Goal: Task Accomplishment & Management: Use online tool/utility

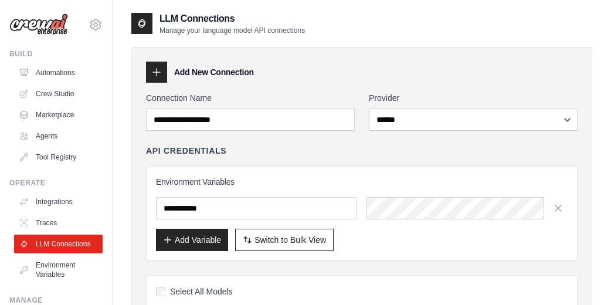
select select "******"
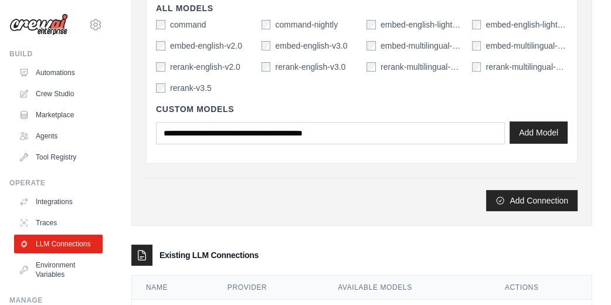
scroll to position [366, 0]
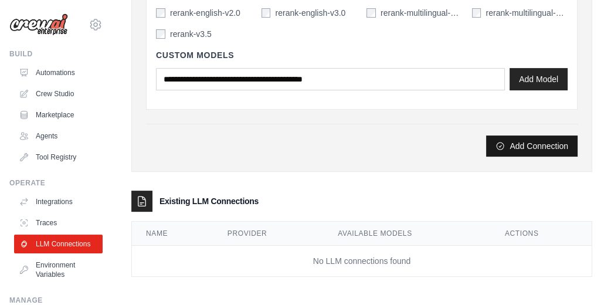
click at [516, 141] on button "Add Connection" at bounding box center [531, 145] width 91 height 21
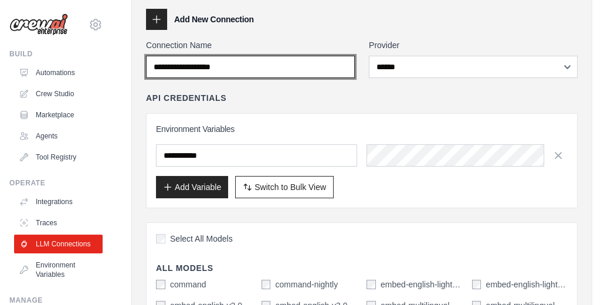
scroll to position [30, 0]
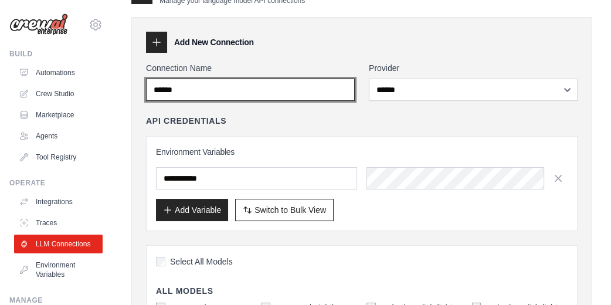
type input "******"
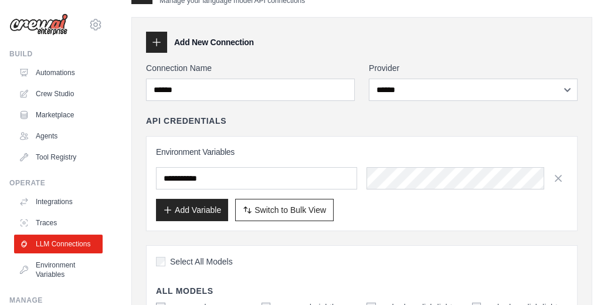
click at [382, 120] on div "API Credentials" at bounding box center [361, 121] width 431 height 12
click at [204, 204] on button "Add Variable" at bounding box center [192, 209] width 72 height 22
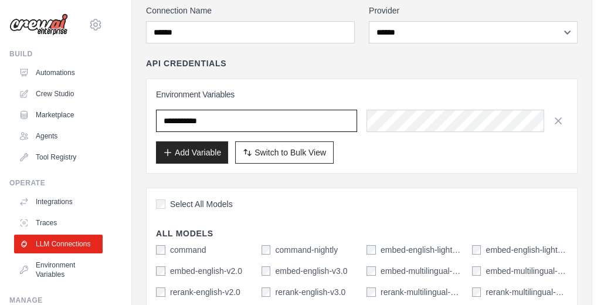
scroll to position [0, 0]
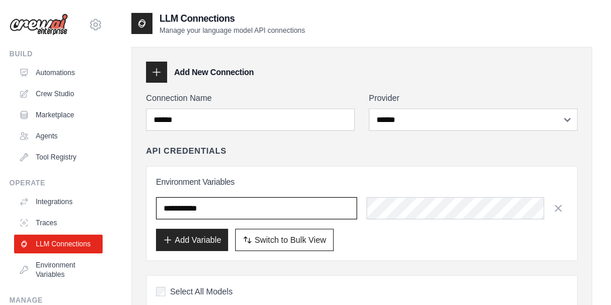
click at [223, 212] on input "text" at bounding box center [256, 208] width 201 height 22
drag, startPoint x: 231, startPoint y: 207, endPoint x: 169, endPoint y: 209, distance: 62.7
click at [169, 209] on input "text" at bounding box center [256, 208] width 201 height 22
paste input "**********"
type input "**********"
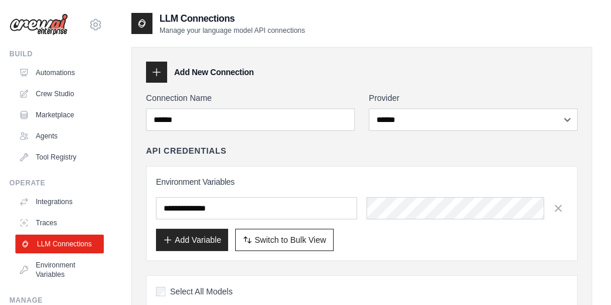
click at [58, 251] on link "LLM Connections" at bounding box center [59, 243] width 88 height 19
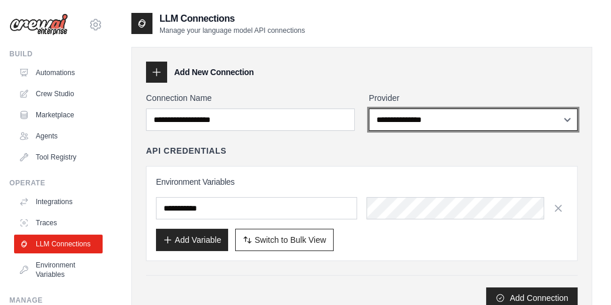
click at [565, 121] on select "**********" at bounding box center [473, 119] width 209 height 22
select select "******"
click at [369, 108] on select "**********" at bounding box center [473, 119] width 209 height 22
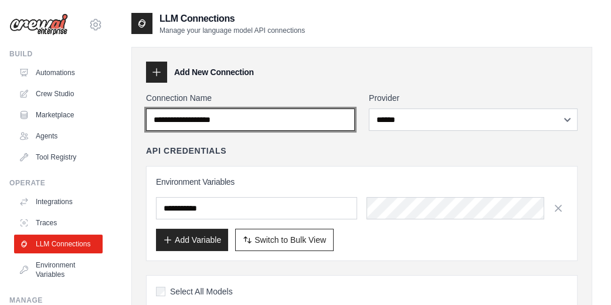
click at [243, 116] on input "Connection Name" at bounding box center [250, 119] width 209 height 22
type input "******"
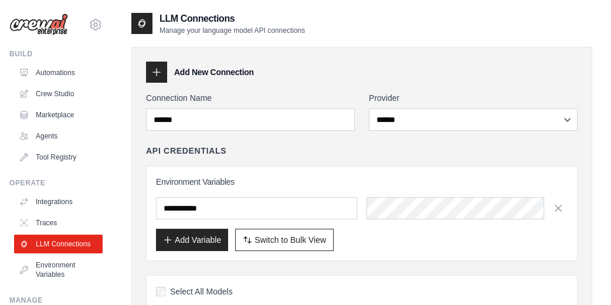
click at [284, 155] on div "API Credentials" at bounding box center [361, 151] width 431 height 12
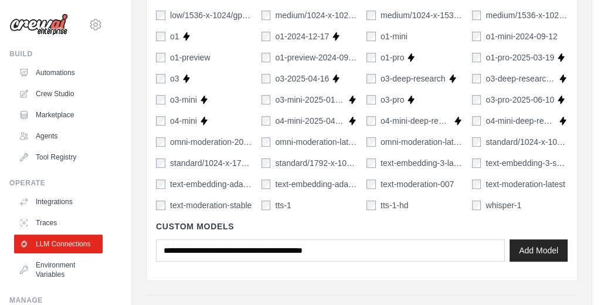
scroll to position [859, 0]
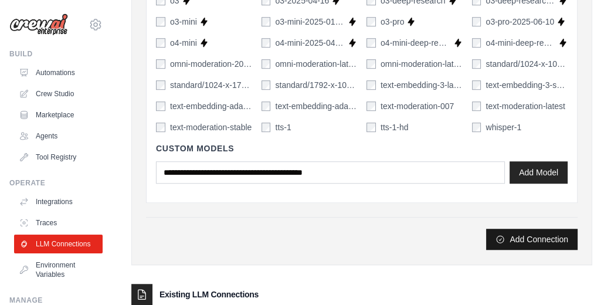
click at [517, 241] on button "Add Connection" at bounding box center [531, 239] width 91 height 21
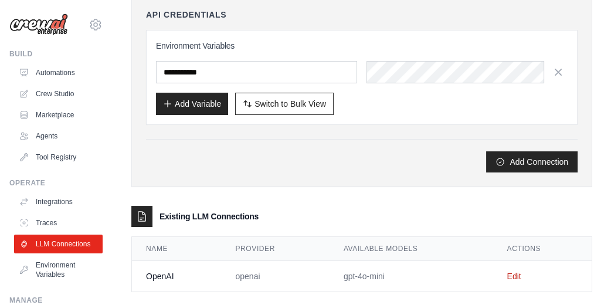
scroll to position [192, 0]
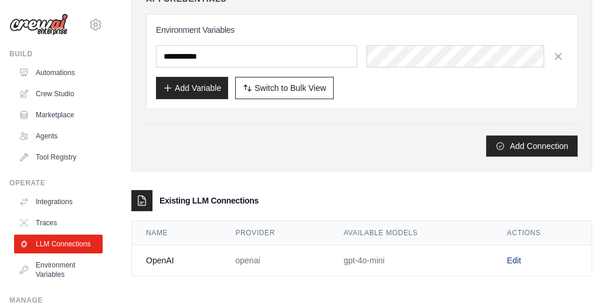
click at [516, 256] on link "Edit" at bounding box center [513, 260] width 14 height 9
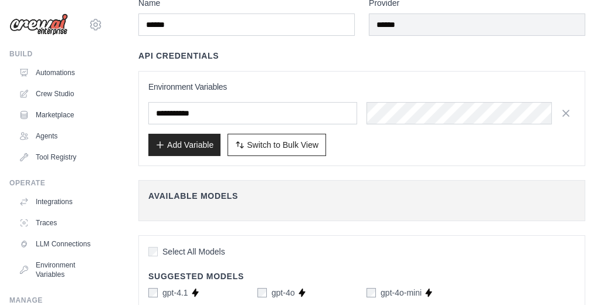
scroll to position [78, 0]
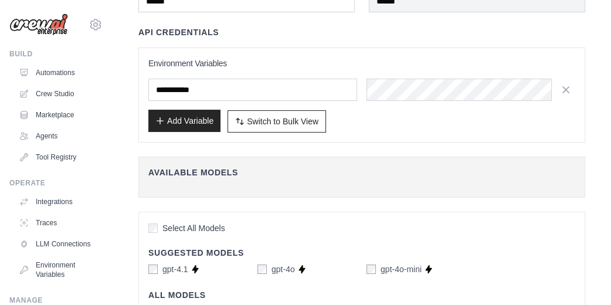
click at [190, 120] on button "Add Variable" at bounding box center [184, 121] width 72 height 22
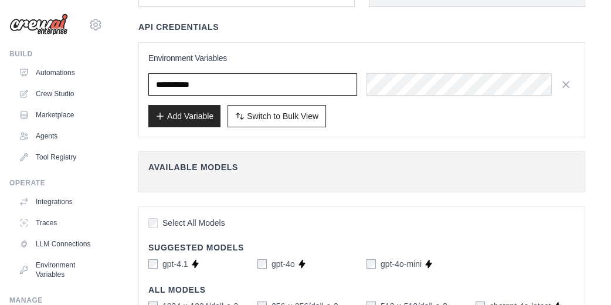
scroll to position [0, 0]
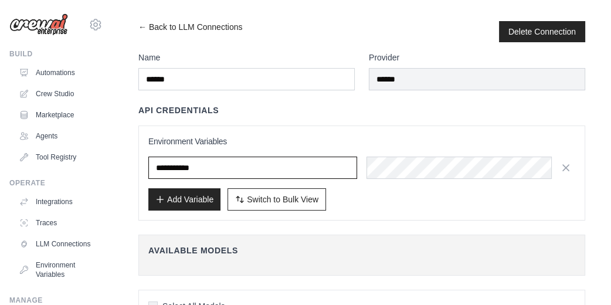
click at [181, 167] on input "text" at bounding box center [252, 167] width 209 height 22
paste input "**********"
type input "**********"
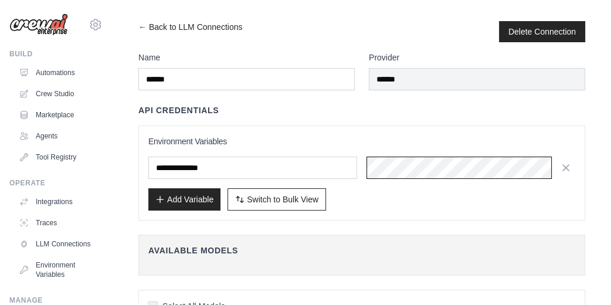
scroll to position [0, 59]
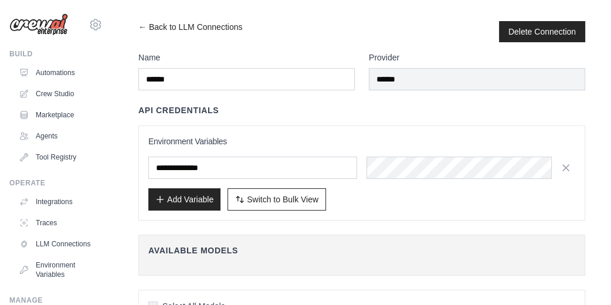
click at [408, 196] on div "Add Variable Switch to Bulk View Switch to Table View" at bounding box center [361, 199] width 427 height 22
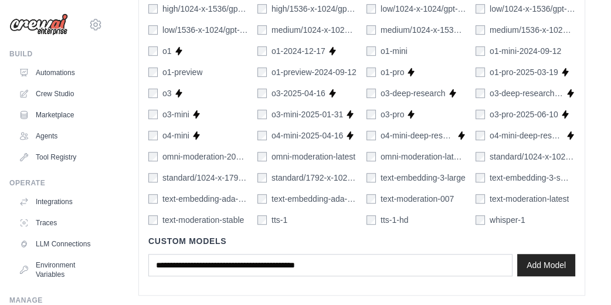
scroll to position [829, 0]
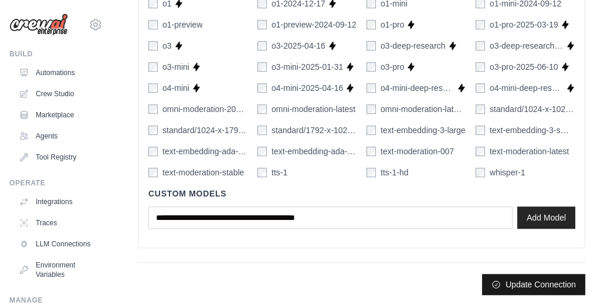
click at [523, 285] on button "Update Connection" at bounding box center [533, 284] width 103 height 21
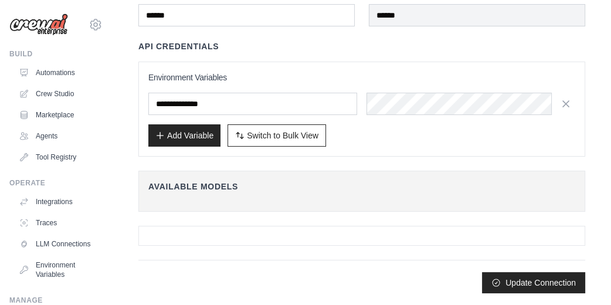
scroll to position [0, 0]
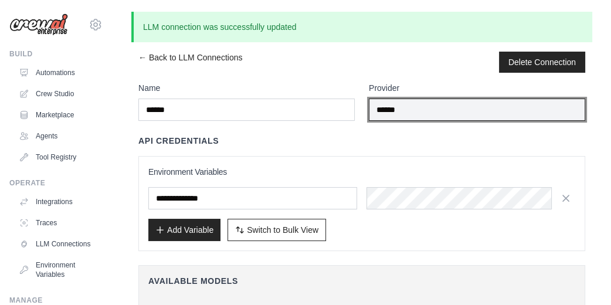
click at [399, 108] on input "******" at bounding box center [477, 109] width 216 height 22
drag, startPoint x: 413, startPoint y: 108, endPoint x: 365, endPoint y: 108, distance: 48.1
click at [365, 108] on div "Name ****** Provider ******" at bounding box center [361, 101] width 447 height 39
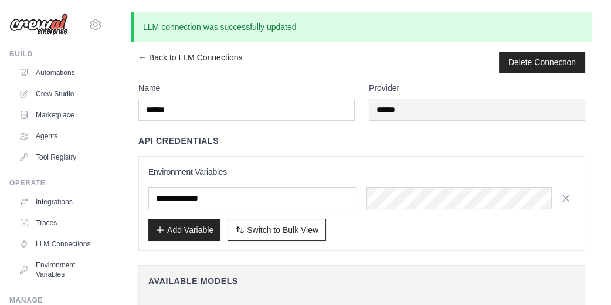
click at [306, 70] on div "← Back to LLM Connections Delete Connection" at bounding box center [361, 62] width 447 height 21
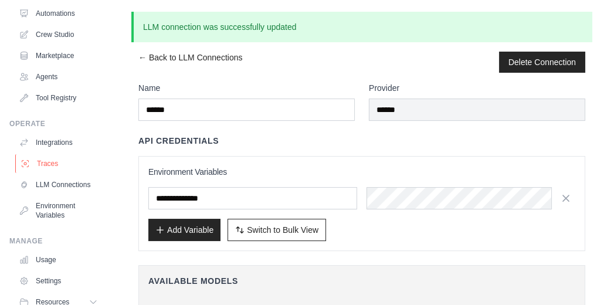
scroll to position [78, 0]
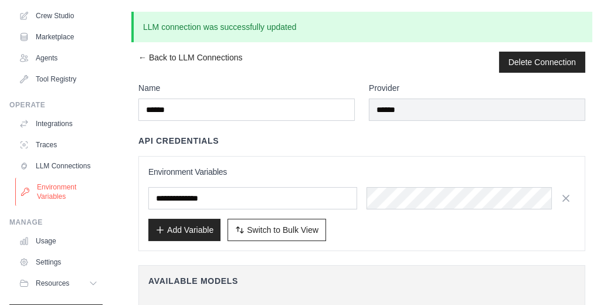
click at [47, 197] on link "Environment Variables" at bounding box center [59, 192] width 88 height 28
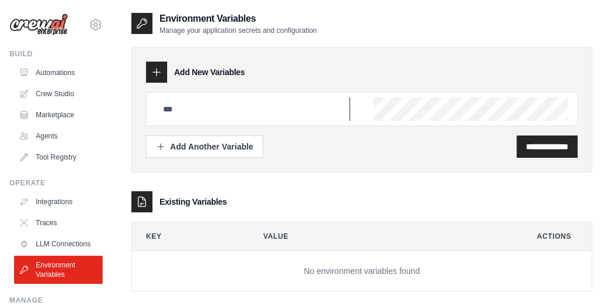
click at [270, 108] on input "text" at bounding box center [253, 108] width 194 height 23
paste input "**********"
type input "**********"
click at [526, 144] on input "**********" at bounding box center [547, 147] width 42 height 12
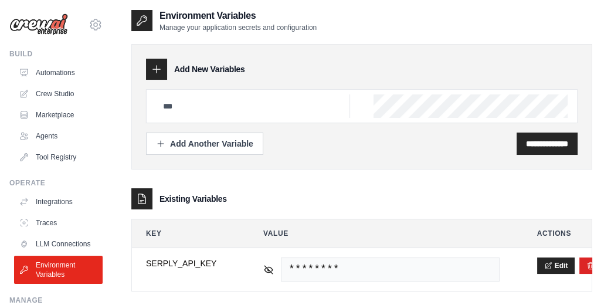
scroll to position [63, 0]
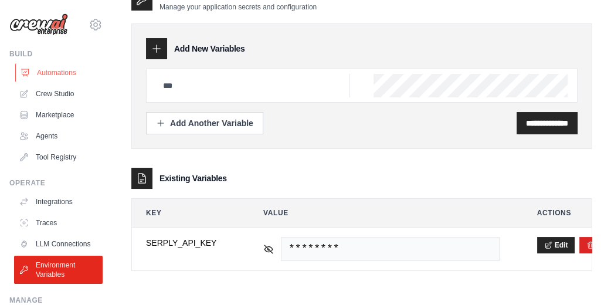
click at [59, 73] on link "Automations" at bounding box center [59, 72] width 88 height 19
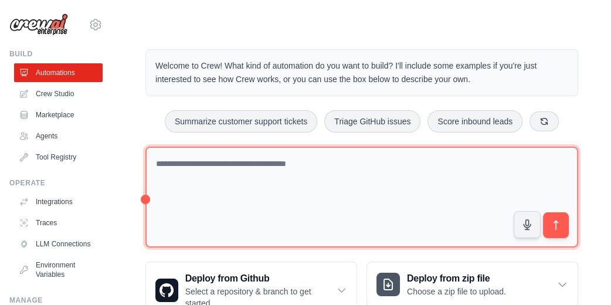
click at [273, 181] on textarea at bounding box center [361, 197] width 433 height 101
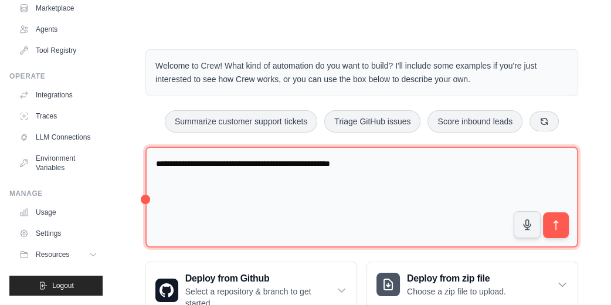
type textarea "**********"
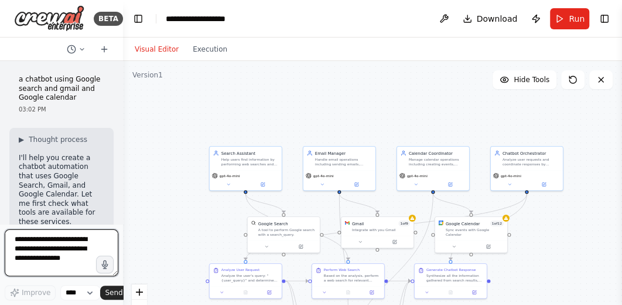
drag, startPoint x: 120, startPoint y: 108, endPoint x: 88, endPoint y: 113, distance: 32.7
click at [88, 113] on div "BETA a chatbot using Google search and gmail and Google calendar 03:02 PM ▶ Tho…" at bounding box center [61, 152] width 123 height 305
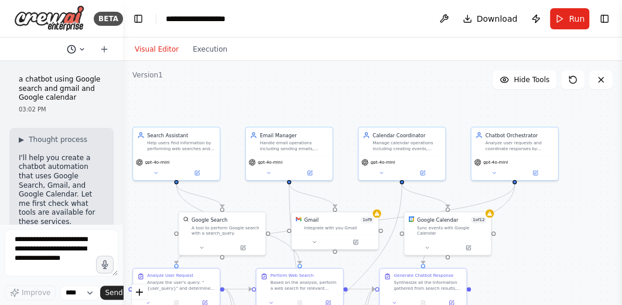
click at [83, 46] on icon at bounding box center [82, 49] width 7 height 7
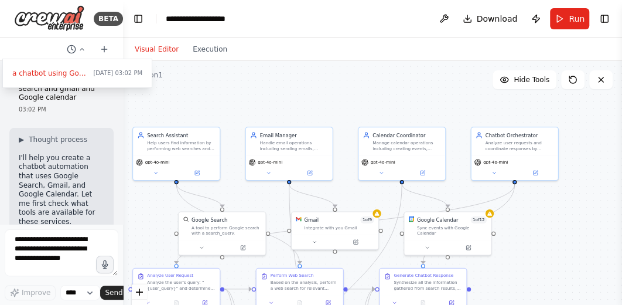
click at [33, 49] on div at bounding box center [61, 152] width 123 height 305
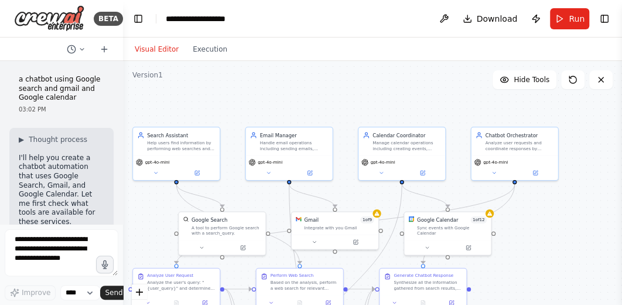
click at [38, 47] on div at bounding box center [61, 49] width 123 height 23
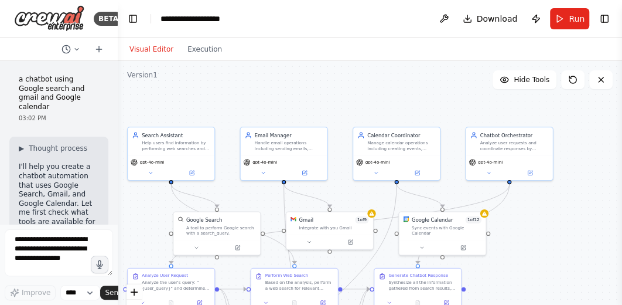
drag, startPoint x: 118, startPoint y: 84, endPoint x: 118, endPoint y: 71, distance: 12.3
click at [118, 71] on div "BETA a chatbot using Google search and gmail and Google calendar 03:02 PM ▶ Tho…" at bounding box center [311, 152] width 622 height 305
click at [131, 18] on button "Toggle Left Sidebar" at bounding box center [133, 19] width 16 height 16
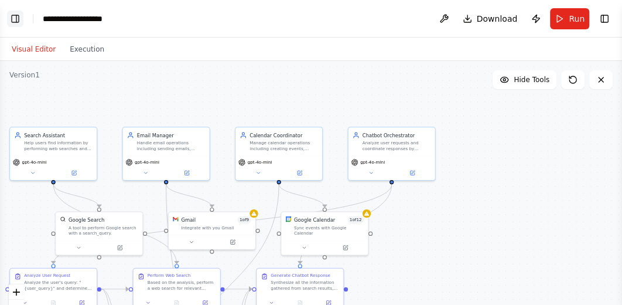
click at [13, 15] on button "Toggle Left Sidebar" at bounding box center [15, 19] width 16 height 16
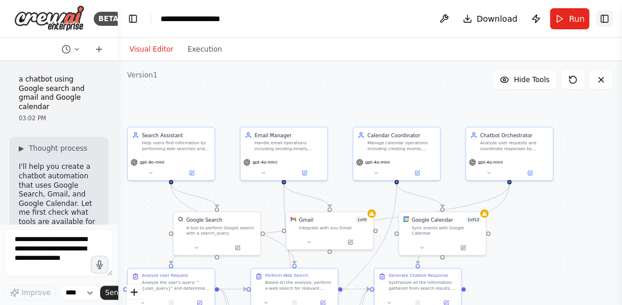
click at [601, 21] on button "Toggle Right Sidebar" at bounding box center [605, 19] width 16 height 16
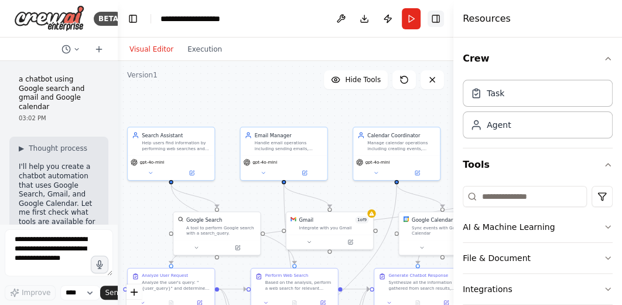
click at [438, 21] on button "Toggle Right Sidebar" at bounding box center [436, 19] width 16 height 16
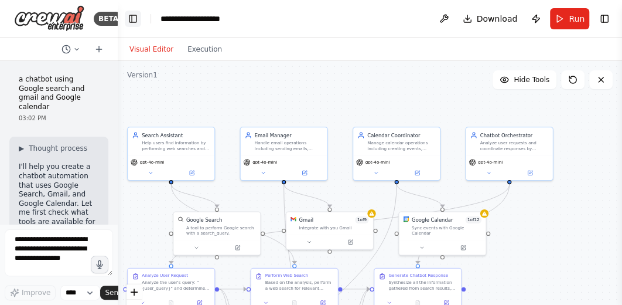
click at [130, 20] on button "Toggle Left Sidebar" at bounding box center [133, 19] width 16 height 16
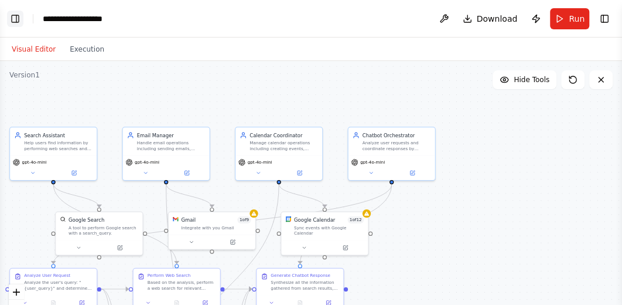
click at [17, 19] on button "Toggle Left Sidebar" at bounding box center [15, 19] width 16 height 16
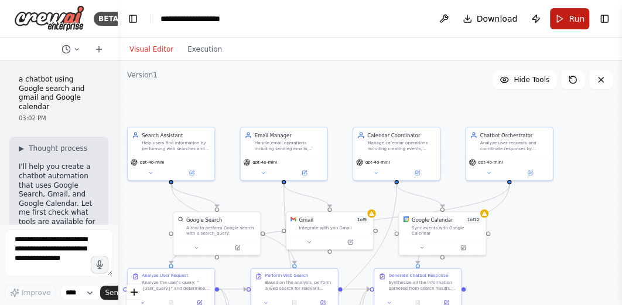
click at [563, 17] on button "Run" at bounding box center [569, 18] width 39 height 21
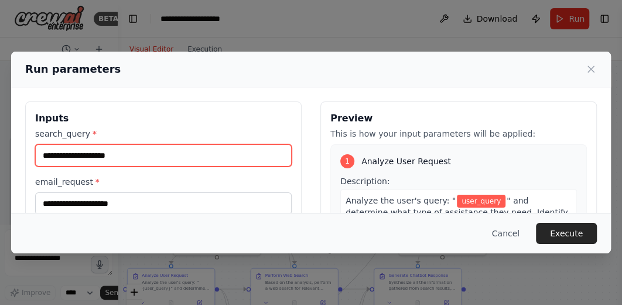
click at [196, 156] on input "search_query *" at bounding box center [163, 155] width 257 height 22
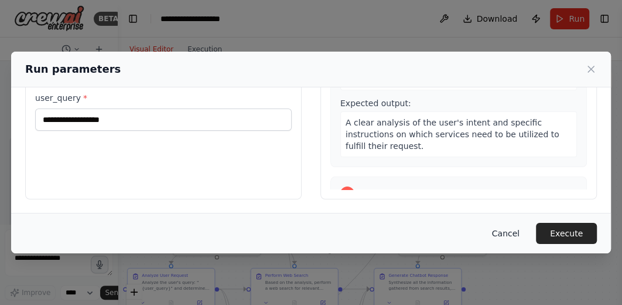
click at [519, 231] on button "Cancel" at bounding box center [506, 233] width 46 height 21
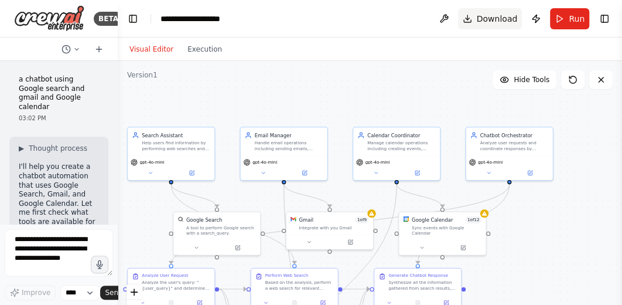
click at [496, 21] on span "Download" at bounding box center [497, 19] width 41 height 12
click at [578, 130] on div ".deletable-edge-delete-btn { width: 20px; height: 20px; border: 0px solid #ffff…" at bounding box center [370, 207] width 505 height 293
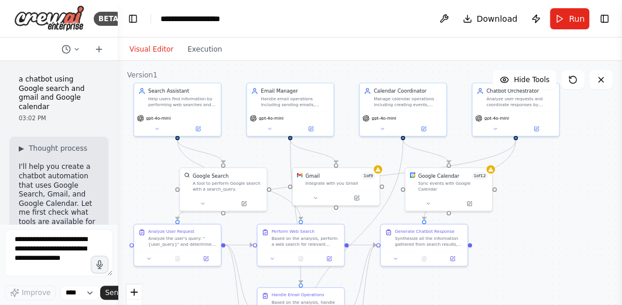
drag, startPoint x: 540, startPoint y: 197, endPoint x: 541, endPoint y: 192, distance: 6.0
click at [559, 188] on div ".deletable-edge-delete-btn { width: 20px; height: 20px; border: 0px solid #ffff…" at bounding box center [370, 207] width 505 height 293
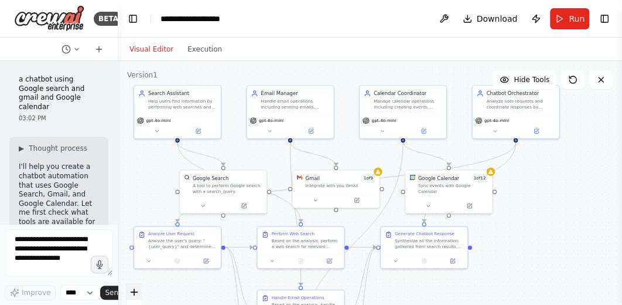
click at [136, 293] on icon "zoom in" at bounding box center [134, 291] width 7 height 7
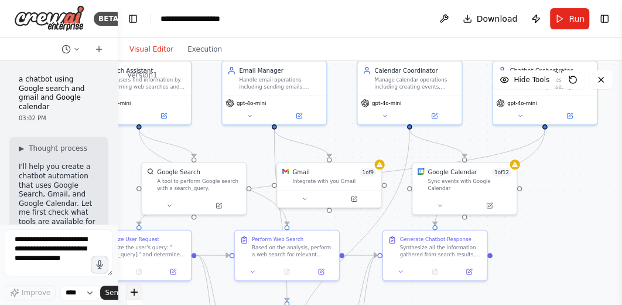
click at [136, 293] on icon "zoom in" at bounding box center [134, 291] width 7 height 7
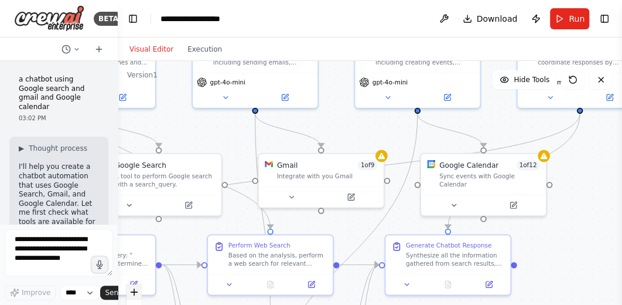
click at [136, 293] on icon "zoom in" at bounding box center [134, 291] width 7 height 7
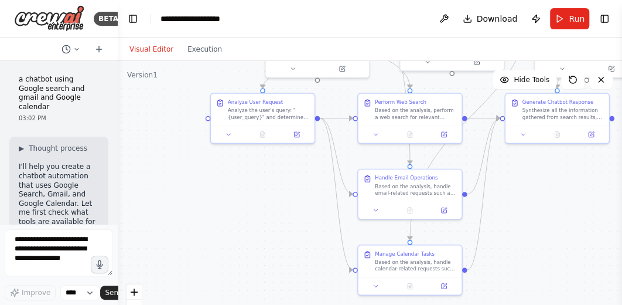
drag, startPoint x: 142, startPoint y: 172, endPoint x: 222, endPoint y: 28, distance: 165.2
click at [222, 28] on main "**********" at bounding box center [370, 152] width 505 height 305
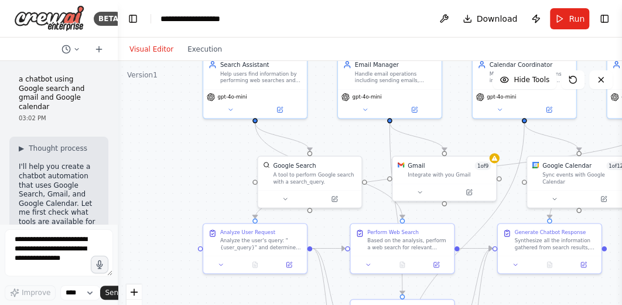
drag, startPoint x: 208, startPoint y: 202, endPoint x: 199, endPoint y: 340, distance: 139.2
click at [199, 304] on html "BETA a chatbot using Google search and gmail and Google calendar 03:02 PM ▶ Tho…" at bounding box center [311, 152] width 622 height 305
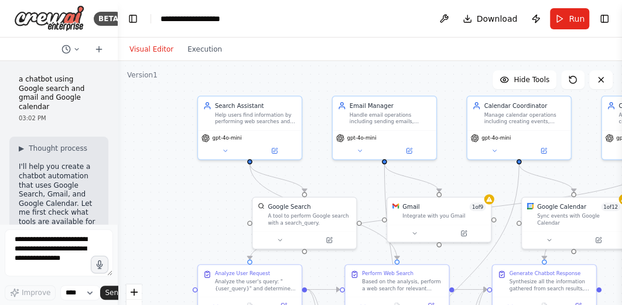
drag, startPoint x: 156, startPoint y: 197, endPoint x: 146, endPoint y: 176, distance: 23.6
click at [146, 176] on div ".deletable-edge-delete-btn { width: 20px; height: 20px; border: 0px solid #ffff…" at bounding box center [370, 207] width 505 height 293
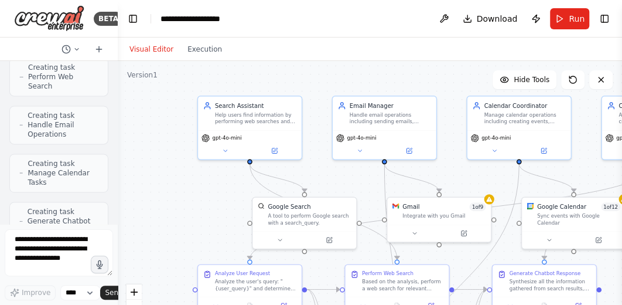
scroll to position [647, 0]
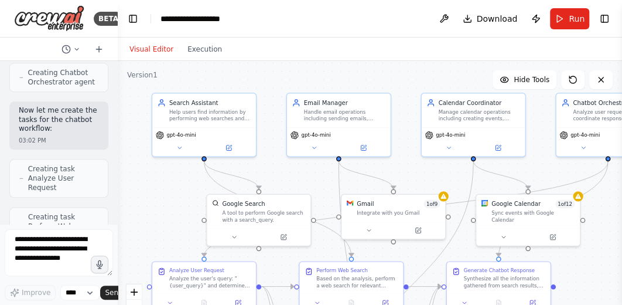
drag, startPoint x: 391, startPoint y: 80, endPoint x: 346, endPoint y: 77, distance: 45.8
click at [346, 77] on div ".deletable-edge-delete-btn { width: 20px; height: 20px; border: 0px solid #ffff…" at bounding box center [370, 207] width 505 height 293
click at [227, 149] on icon at bounding box center [229, 145] width 6 height 6
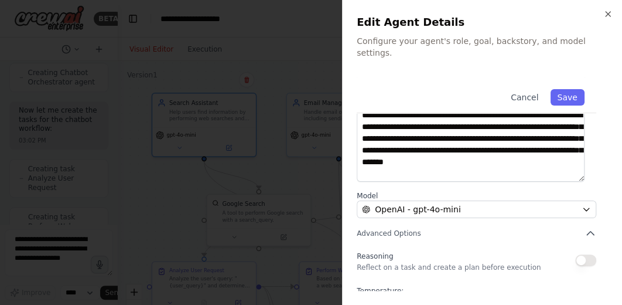
scroll to position [147, 0]
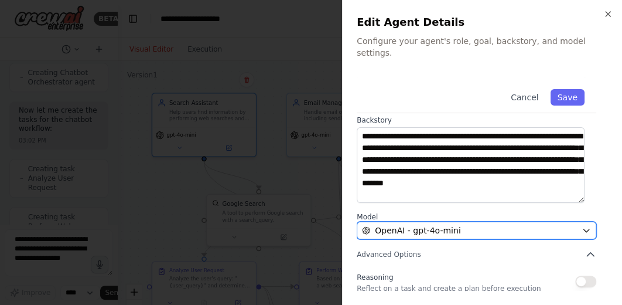
click at [582, 226] on icon "button" at bounding box center [586, 230] width 9 height 9
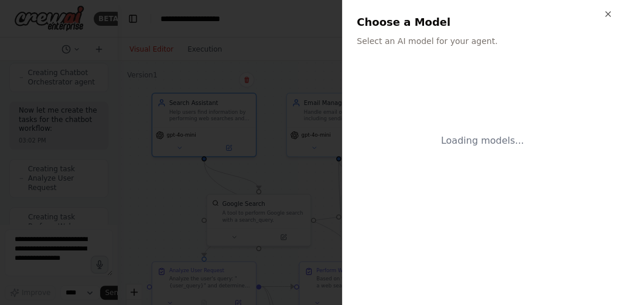
scroll to position [0, 0]
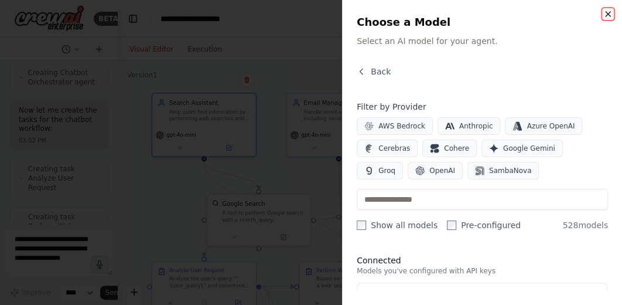
click at [605, 15] on icon "button" at bounding box center [608, 13] width 9 height 9
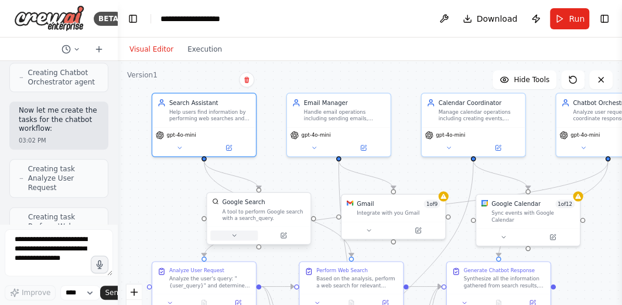
click at [235, 234] on icon at bounding box center [235, 235] width 4 height 2
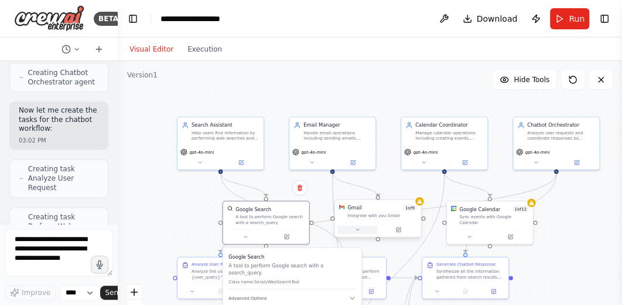
click at [356, 229] on icon at bounding box center [357, 229] width 3 height 1
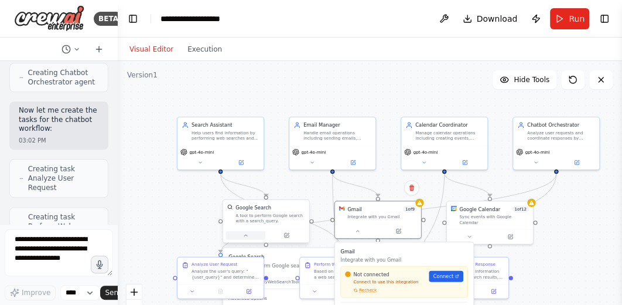
click at [243, 239] on button at bounding box center [245, 235] width 39 height 8
click at [244, 237] on icon at bounding box center [246, 235] width 6 height 6
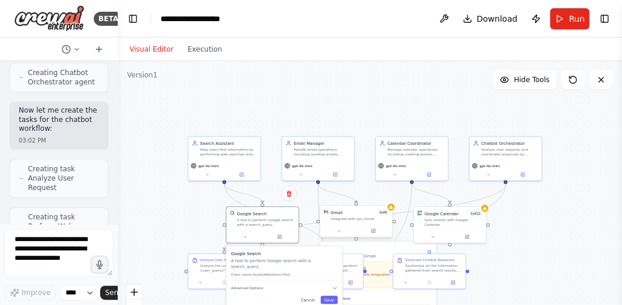
click at [341, 235] on div at bounding box center [356, 230] width 72 height 12
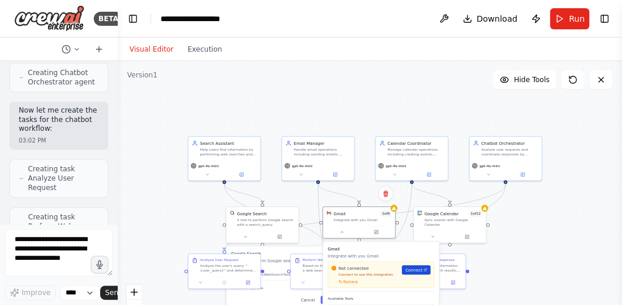
click at [411, 269] on span "Connect" at bounding box center [414, 270] width 17 height 6
click at [431, 233] on icon at bounding box center [433, 235] width 5 height 5
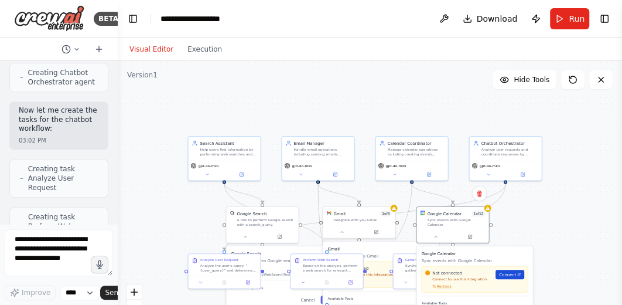
click at [502, 271] on span "Connect" at bounding box center [507, 274] width 17 height 6
click at [549, 229] on div ".deletable-edge-delete-btn { width: 20px; height: 20px; border: 0px solid #ffff…" at bounding box center [370, 207] width 505 height 293
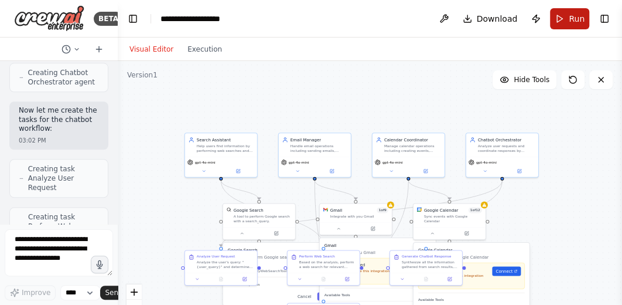
click at [567, 20] on button "Run" at bounding box center [569, 18] width 39 height 21
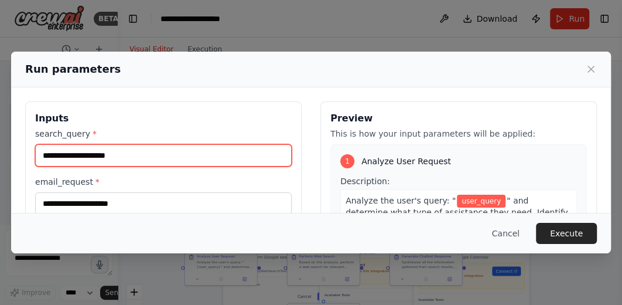
click at [131, 157] on input "search_query *" at bounding box center [163, 155] width 257 height 22
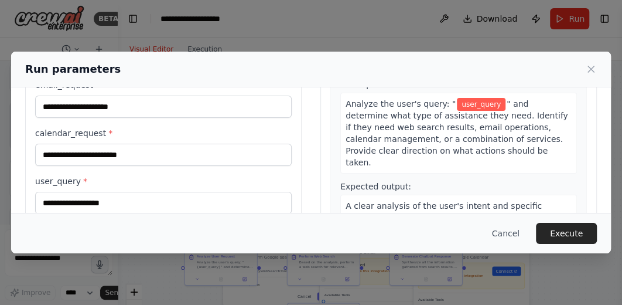
scroll to position [78, 0]
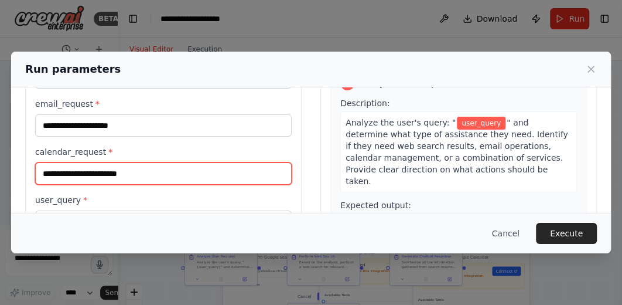
click at [132, 175] on input "calendar_request *" at bounding box center [163, 173] width 257 height 22
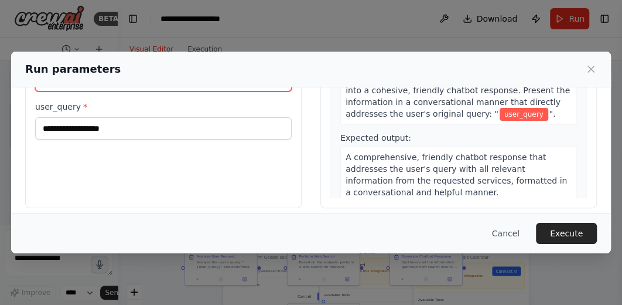
scroll to position [180, 0]
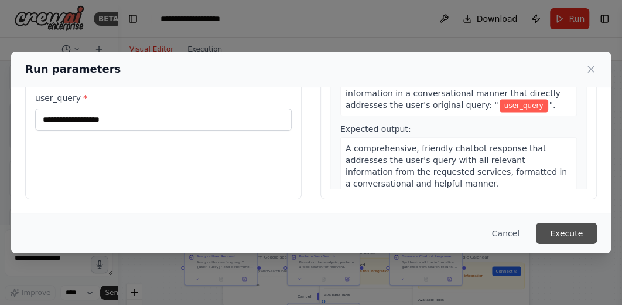
click at [554, 231] on button "Execute" at bounding box center [566, 233] width 61 height 21
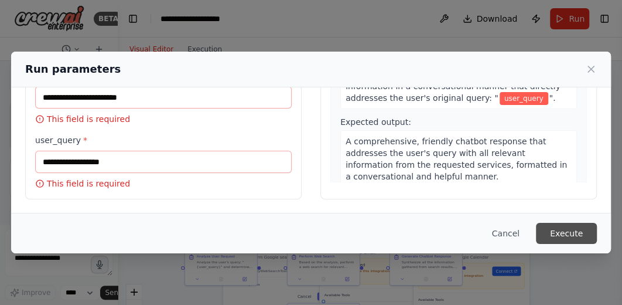
click at [554, 231] on button "Execute" at bounding box center [566, 233] width 61 height 21
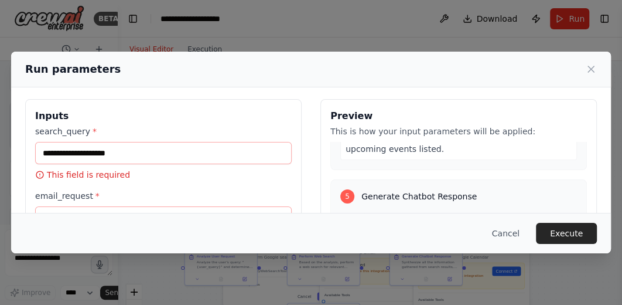
scroll to position [0, 0]
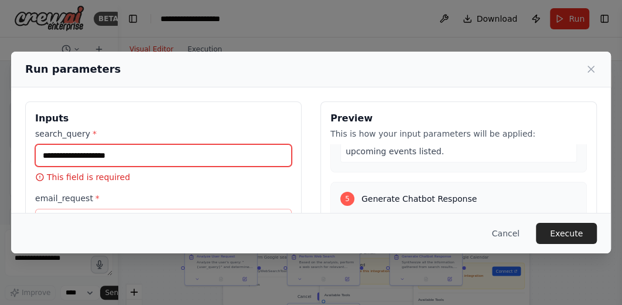
click at [156, 159] on input "search_query *" at bounding box center [163, 155] width 257 height 22
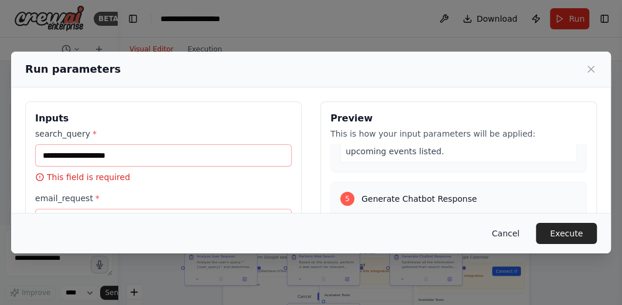
click at [514, 239] on button "Cancel" at bounding box center [506, 233] width 46 height 21
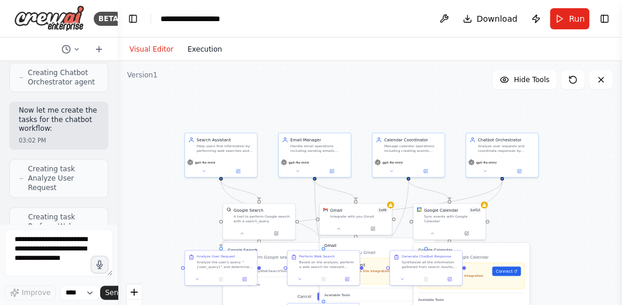
click at [201, 49] on button "Execution" at bounding box center [205, 49] width 49 height 14
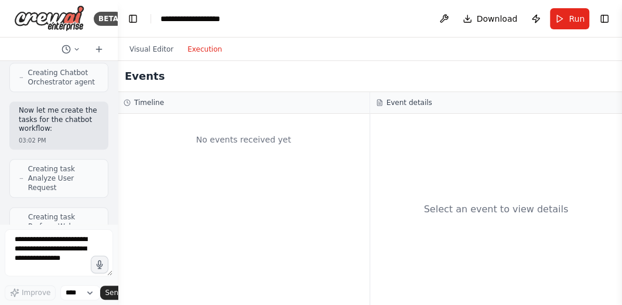
click at [527, 122] on div "Select an event to view details" at bounding box center [496, 209] width 253 height 191
click at [87, 292] on select "****" at bounding box center [80, 292] width 40 height 15
click at [107, 293] on span "Send" at bounding box center [114, 292] width 18 height 9
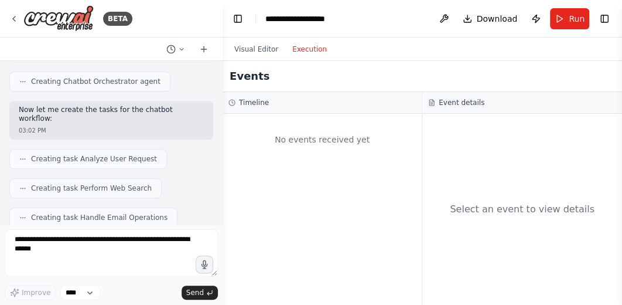
scroll to position [453, 0]
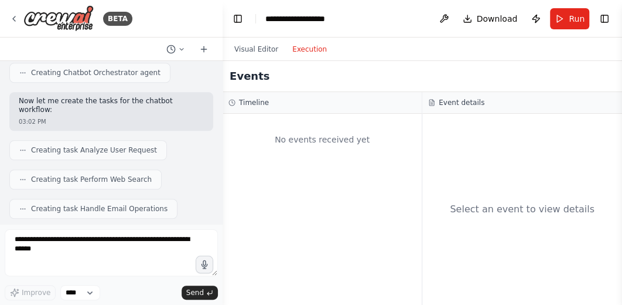
drag, startPoint x: 115, startPoint y: 47, endPoint x: 221, endPoint y: 81, distance: 110.7
click at [221, 81] on div at bounding box center [220, 152] width 5 height 305
click at [488, 21] on span "Download" at bounding box center [497, 19] width 41 height 12
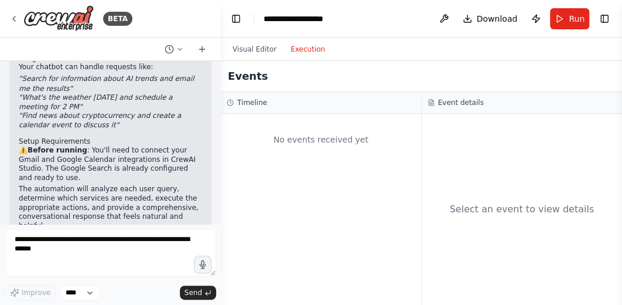
scroll to position [876, 0]
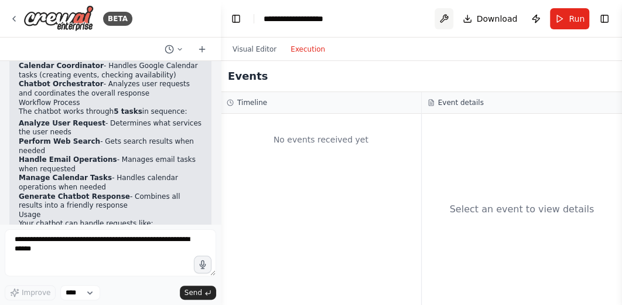
click at [445, 22] on button at bounding box center [444, 18] width 19 height 21
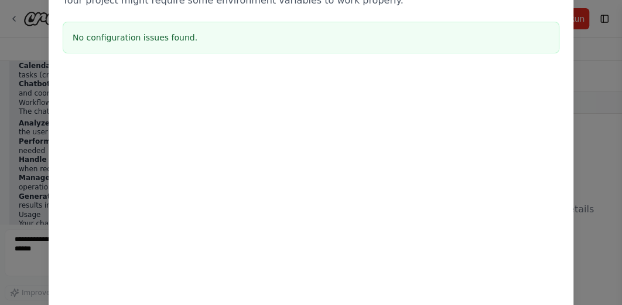
click at [590, 59] on div "Environment configuration Your project might require some environment variables…" at bounding box center [311, 152] width 622 height 305
drag, startPoint x: 10, startPoint y: 32, endPoint x: 22, endPoint y: 21, distance: 16.2
click at [10, 33] on div "Environment configuration Your project might require some environment variables…" at bounding box center [311, 152] width 622 height 305
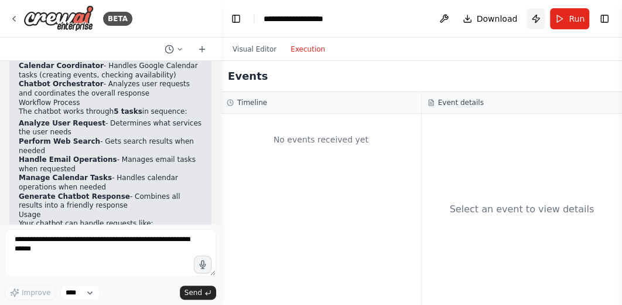
click at [538, 19] on button "Publish" at bounding box center [536, 18] width 19 height 21
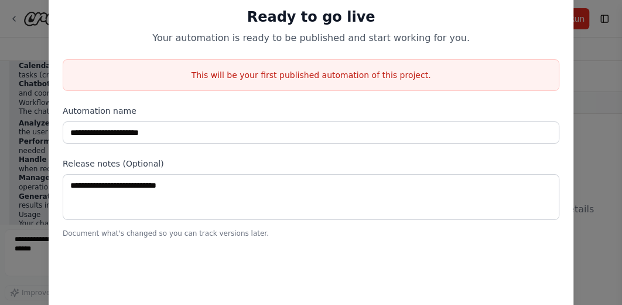
click at [19, 35] on div "**********" at bounding box center [311, 152] width 622 height 305
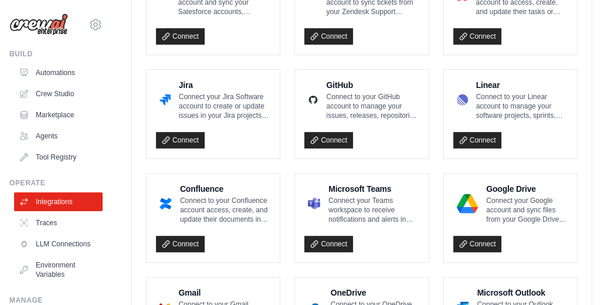
scroll to position [781, 0]
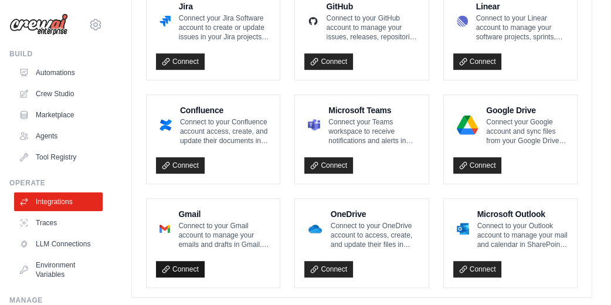
click at [178, 264] on link "Connect" at bounding box center [180, 269] width 49 height 16
click at [197, 224] on p "Connect to your Gmail account to manage your emails and drafts in Gmail. Increa…" at bounding box center [224, 235] width 92 height 28
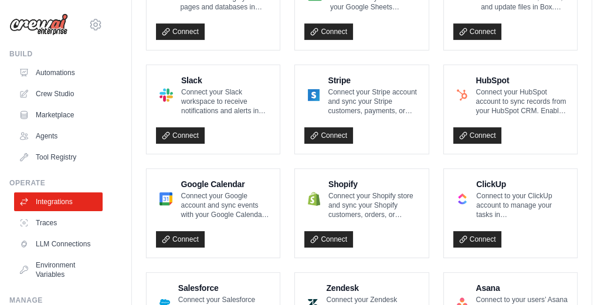
scroll to position [469, 0]
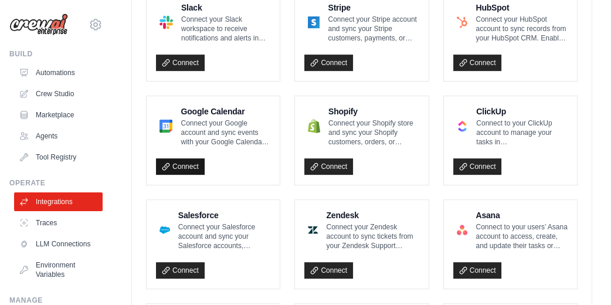
click at [185, 161] on link "Connect" at bounding box center [180, 166] width 49 height 16
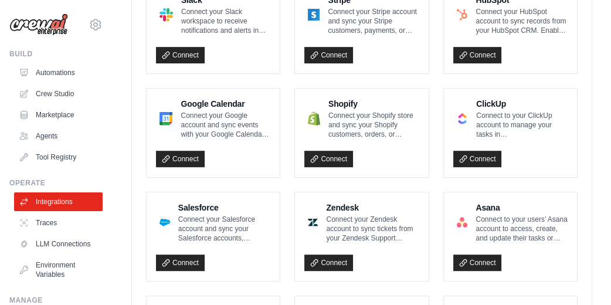
scroll to position [547, 0]
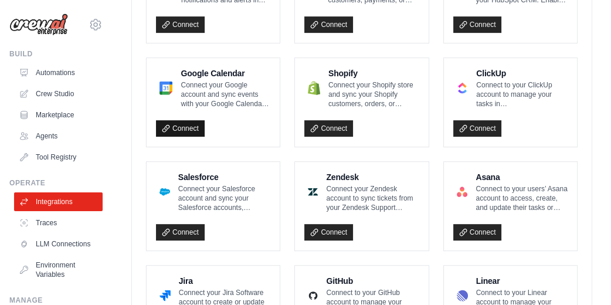
click at [194, 127] on link "Connect" at bounding box center [180, 128] width 49 height 16
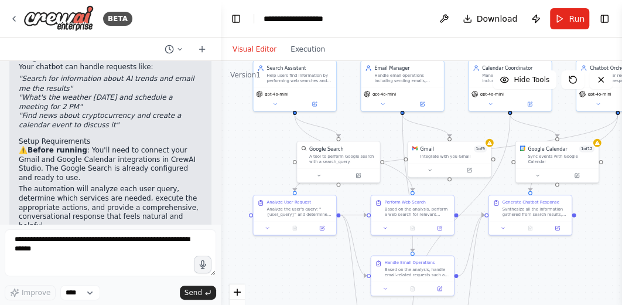
drag, startPoint x: 491, startPoint y: 135, endPoint x: 447, endPoint y: 45, distance: 100.4
click at [447, 45] on div "Visual Editor Execution Version 1 Hide Tools .deletable-edge-delete-btn { width…" at bounding box center [421, 171] width 401 height 267
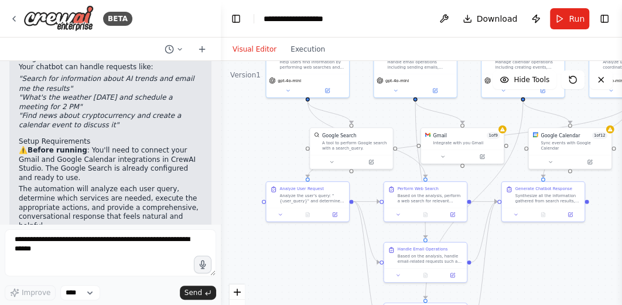
drag, startPoint x: 526, startPoint y: 270, endPoint x: 539, endPoint y: 258, distance: 17.9
click at [539, 258] on div ".deletable-edge-delete-btn { width: 20px; height: 20px; border: 0px solid #ffff…" at bounding box center [421, 207] width 401 height 293
click at [484, 156] on icon at bounding box center [483, 155] width 4 height 4
click at [484, 159] on div at bounding box center [462, 155] width 83 height 14
click at [483, 158] on button at bounding box center [483, 155] width 38 height 8
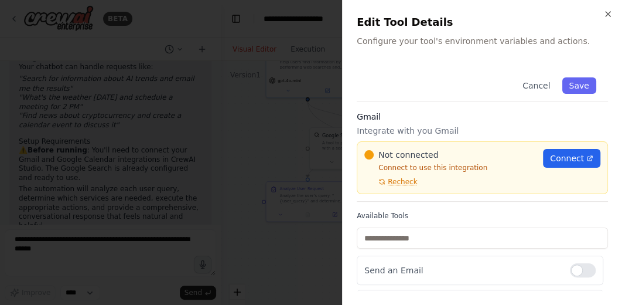
click at [291, 97] on div at bounding box center [311, 152] width 622 height 305
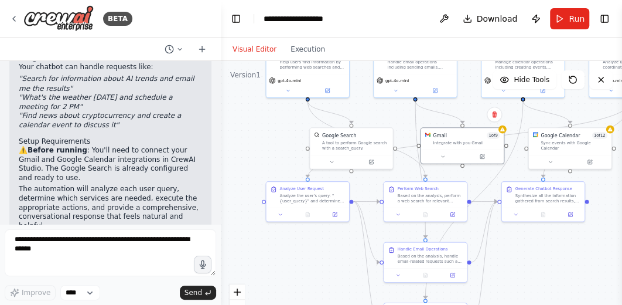
drag, startPoint x: 214, startPoint y: 275, endPoint x: 220, endPoint y: 231, distance: 45.0
click at [220, 231] on div "BETA a chatbot using Google search and gmail and Google calendar 03:02 PM ▶ Tho…" at bounding box center [110, 152] width 221 height 305
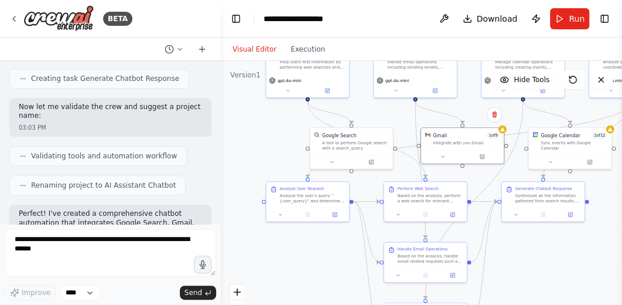
scroll to position [407, 0]
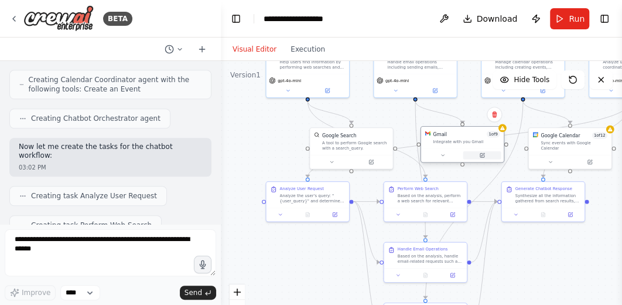
click at [484, 152] on icon at bounding box center [481, 154] width 5 height 5
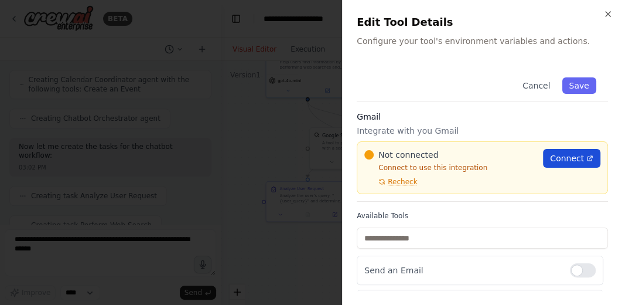
click at [551, 157] on span "Connect" at bounding box center [567, 158] width 34 height 12
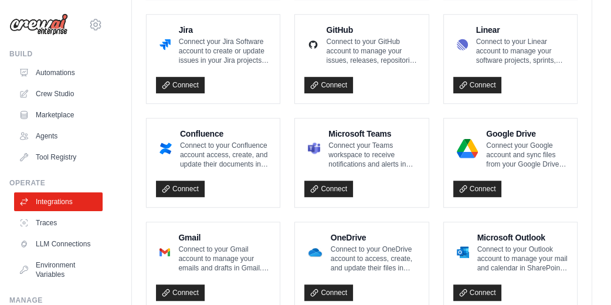
scroll to position [781, 0]
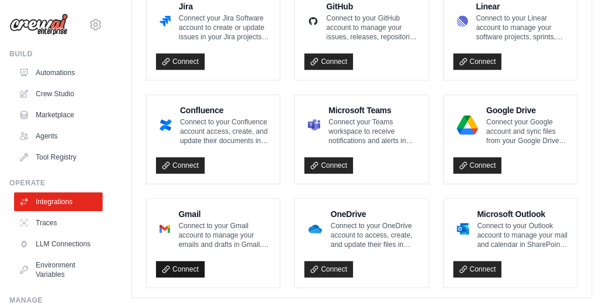
click at [190, 265] on link "Connect" at bounding box center [180, 269] width 49 height 16
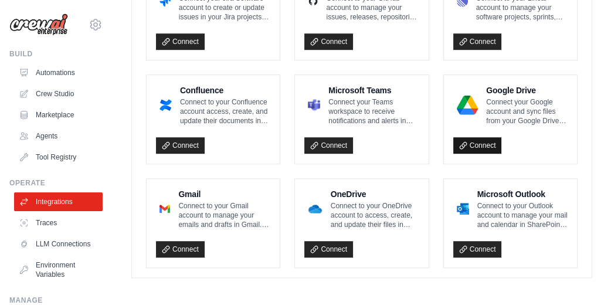
click at [479, 142] on link "Connect" at bounding box center [477, 145] width 49 height 16
